Goal: Task Accomplishment & Management: Complete application form

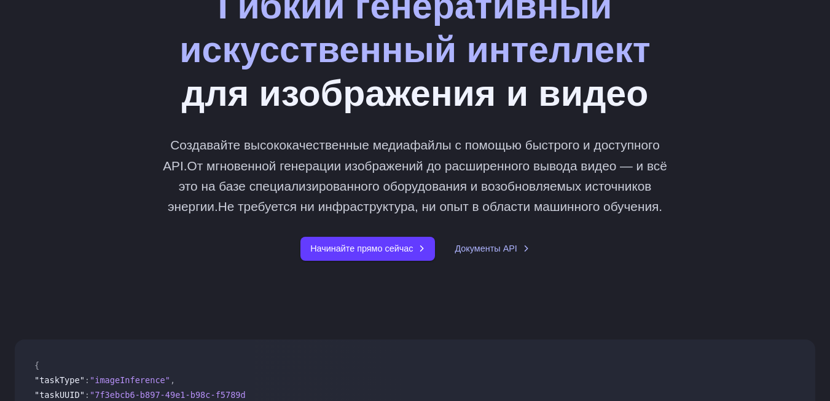
scroll to position [123, 0]
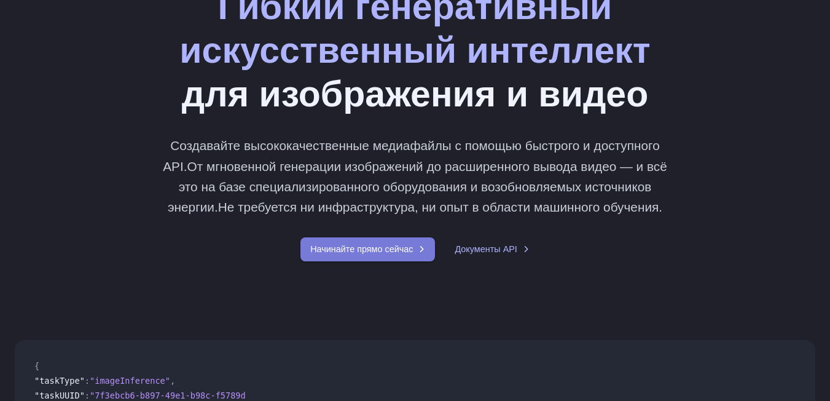
click at [419, 261] on link "Начинайте прямо сейчас" at bounding box center [368, 249] width 135 height 24
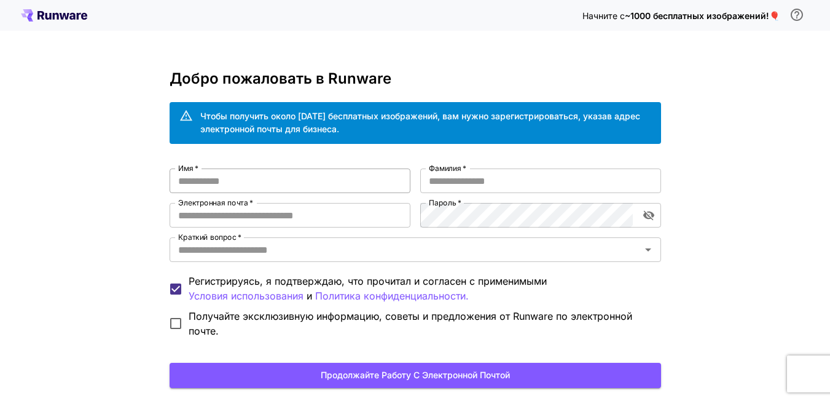
click at [262, 178] on input "Имя   *" at bounding box center [290, 180] width 241 height 25
click at [260, 180] on input "Имя   *" at bounding box center [290, 180] width 241 height 25
